Goal: Information Seeking & Learning: Find specific fact

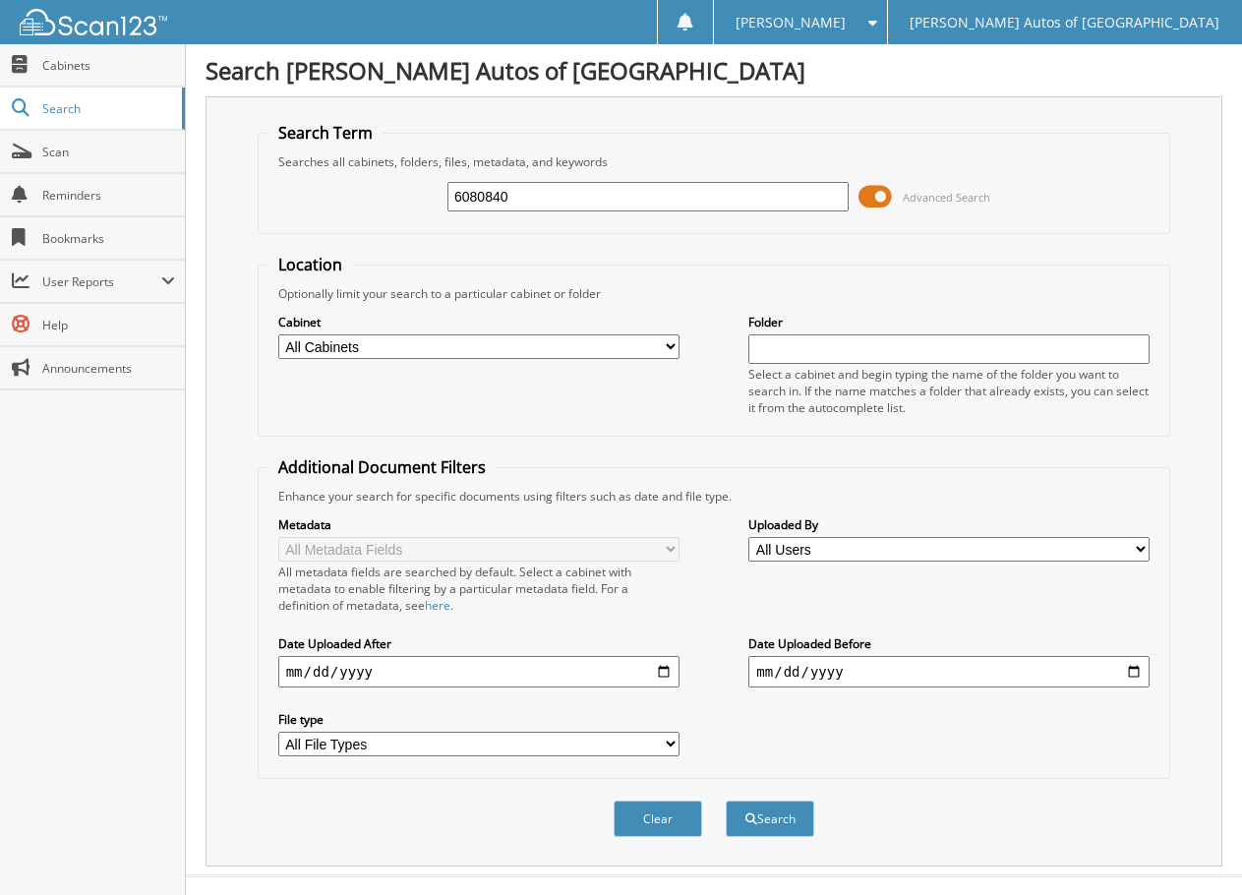
type input "6080840"
click at [726, 801] on button "Search" at bounding box center [770, 819] width 89 height 36
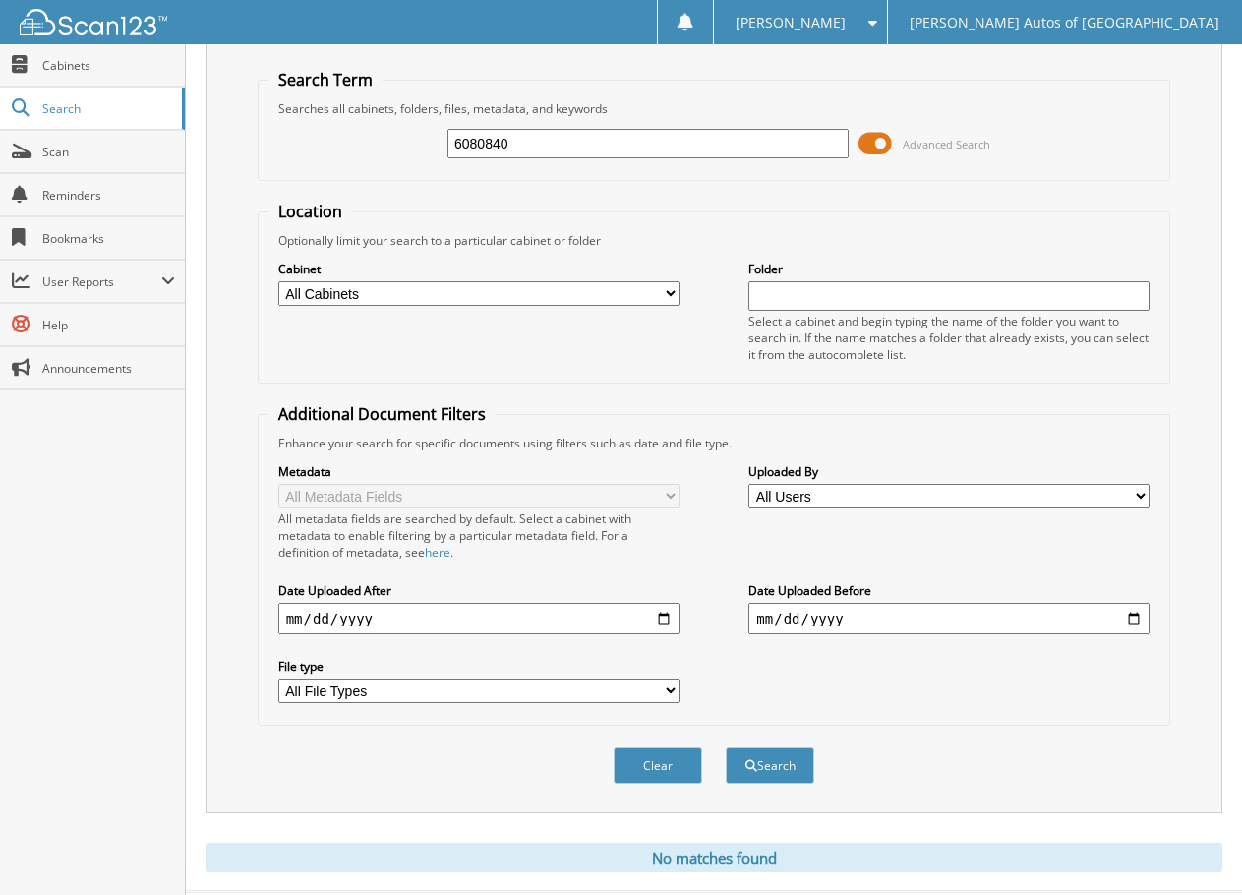
scroll to position [100, 0]
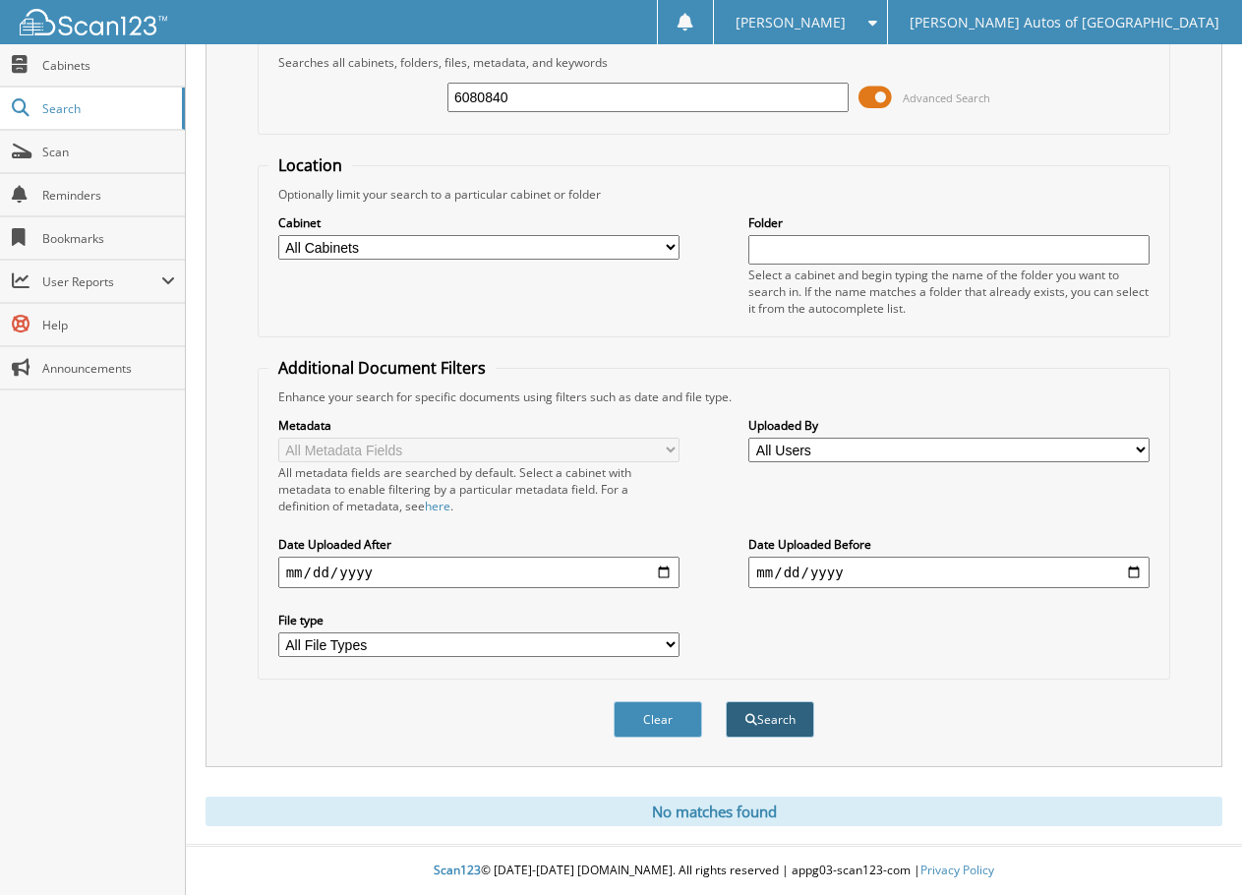
click at [794, 716] on button "Search" at bounding box center [770, 719] width 89 height 36
